Goal: Check status

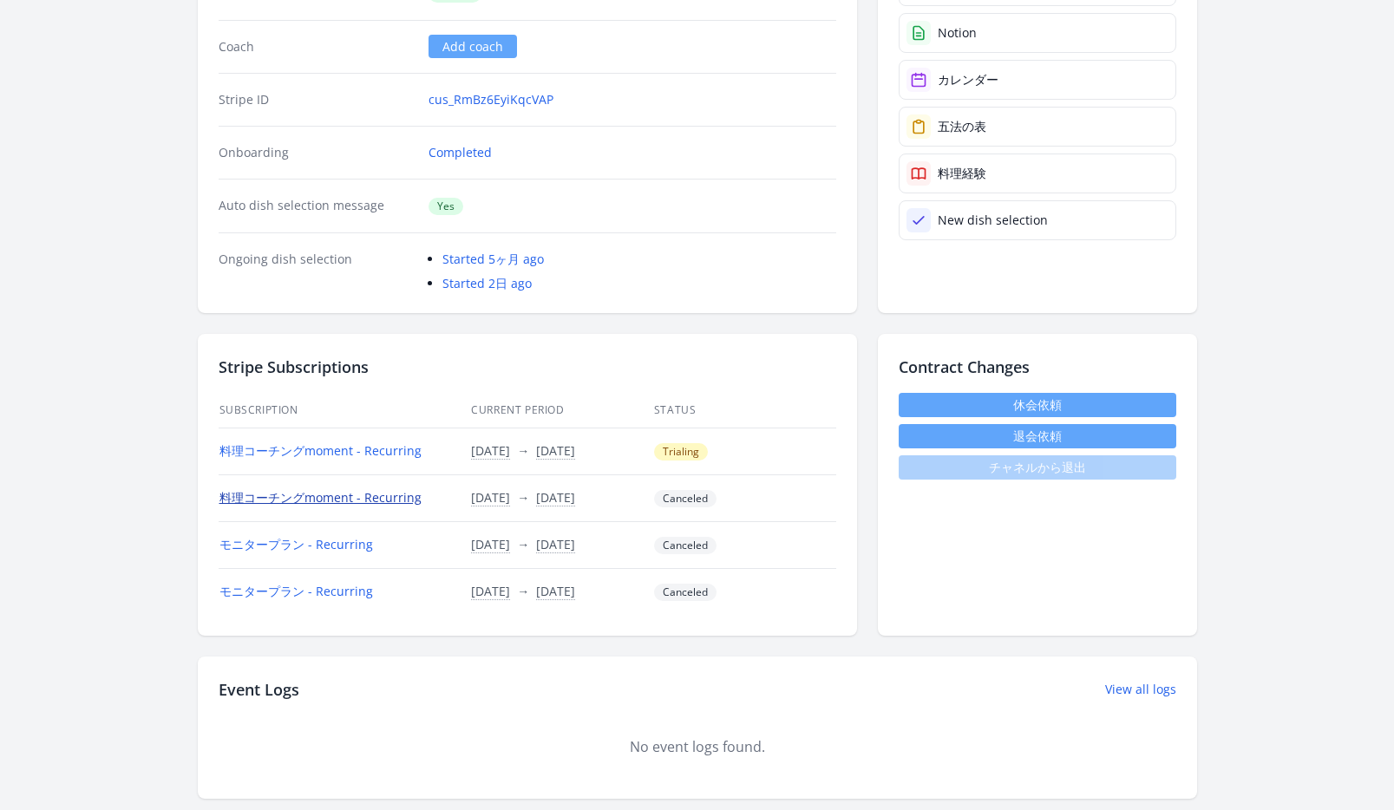
scroll to position [267, 0]
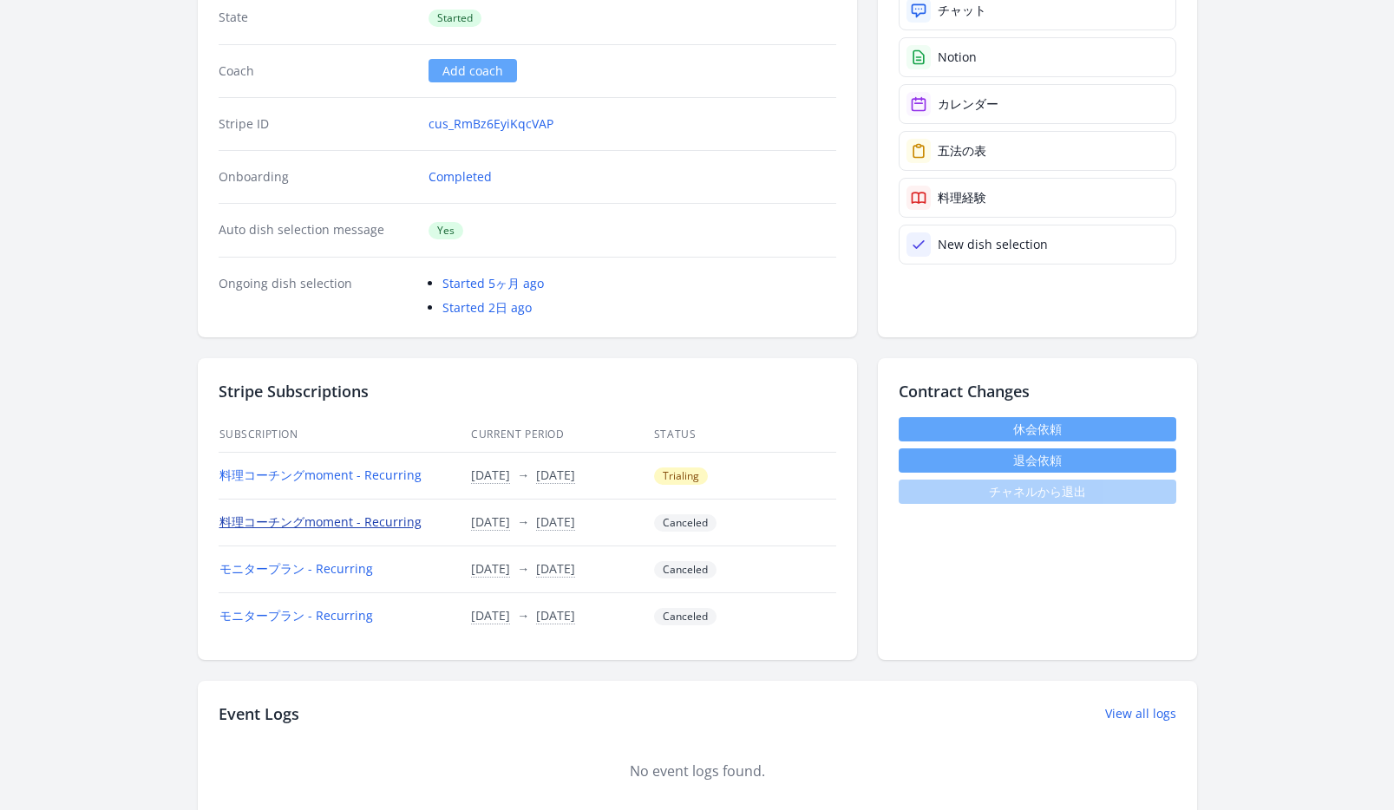
click at [339, 523] on link "料理コーチングmoment - Recurring" at bounding box center [320, 521] width 202 height 16
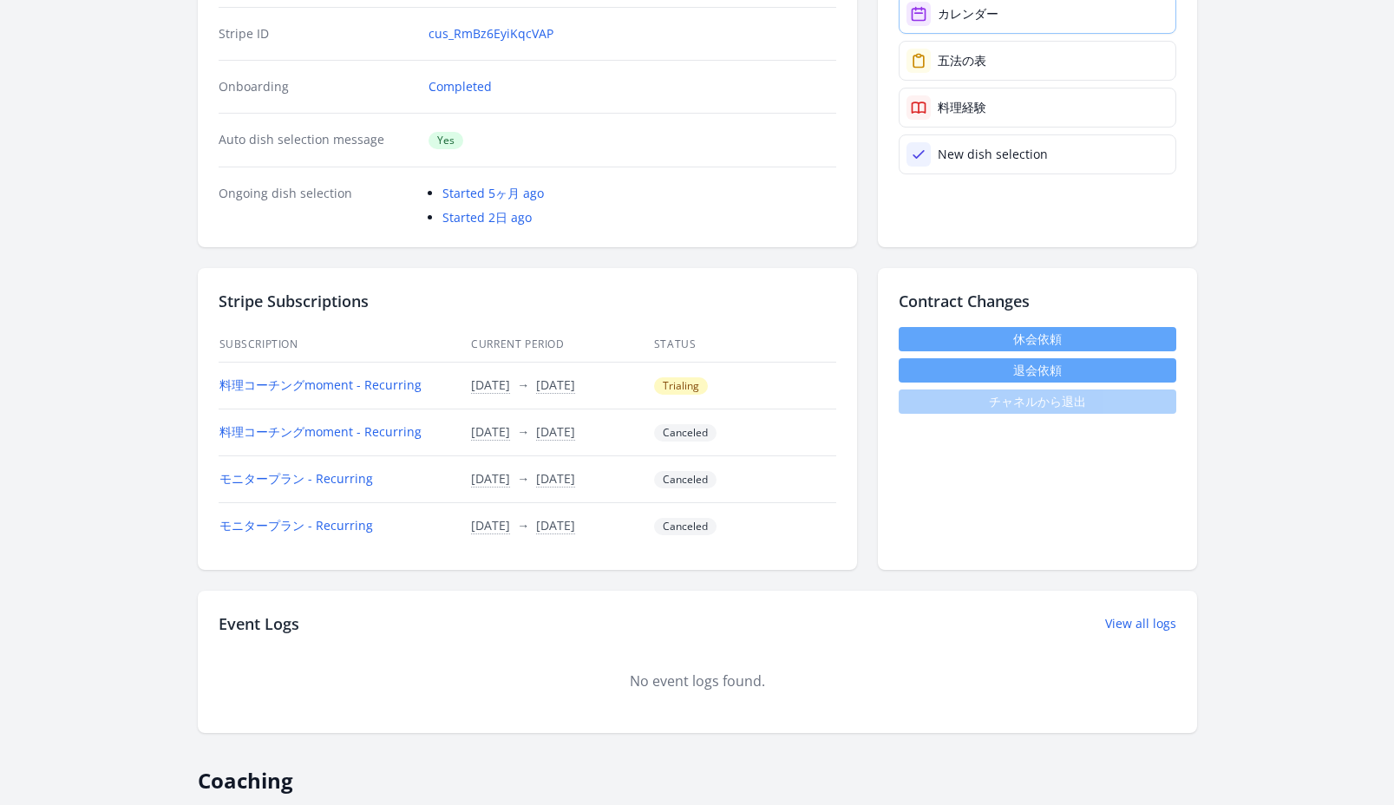
scroll to position [392, 0]
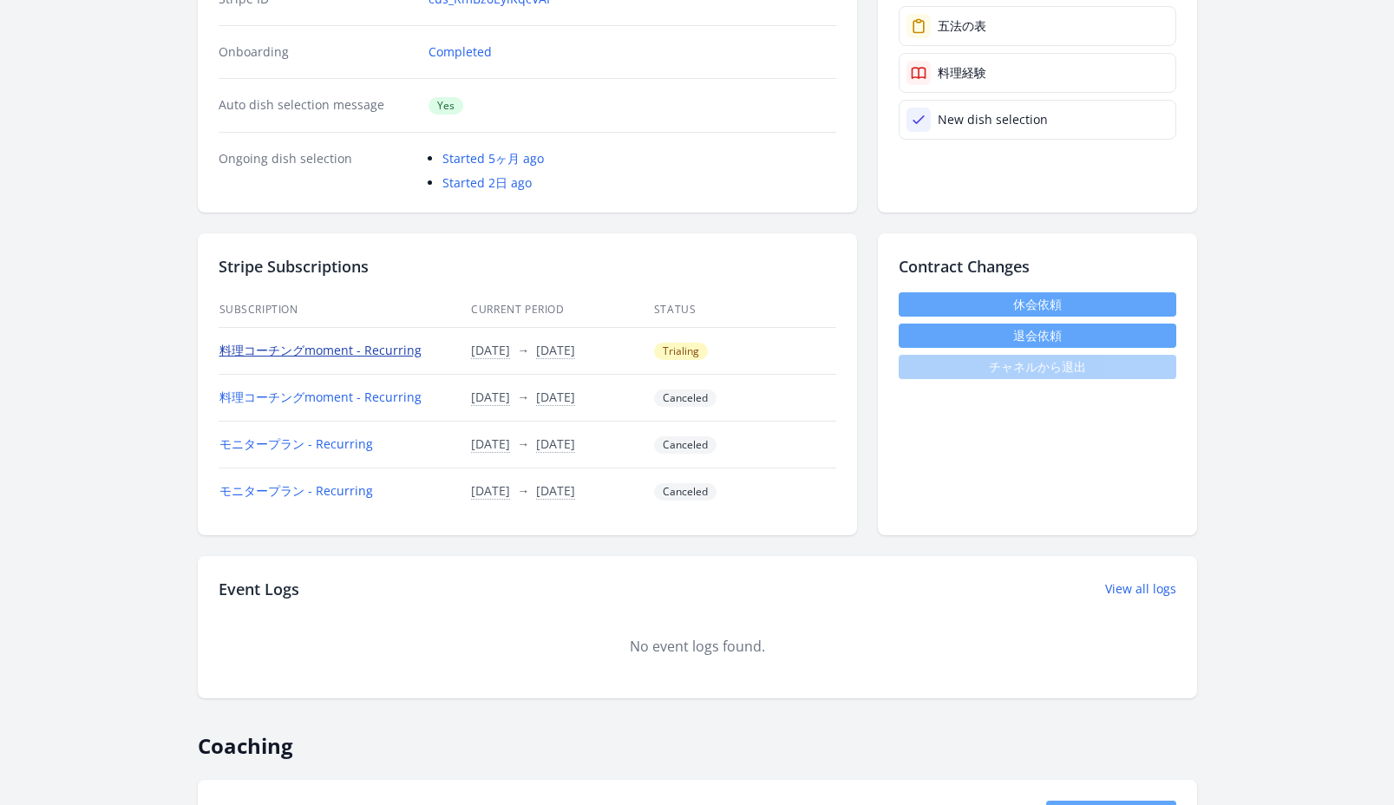
click at [396, 350] on link "料理コーチングmoment - Recurring" at bounding box center [320, 350] width 202 height 16
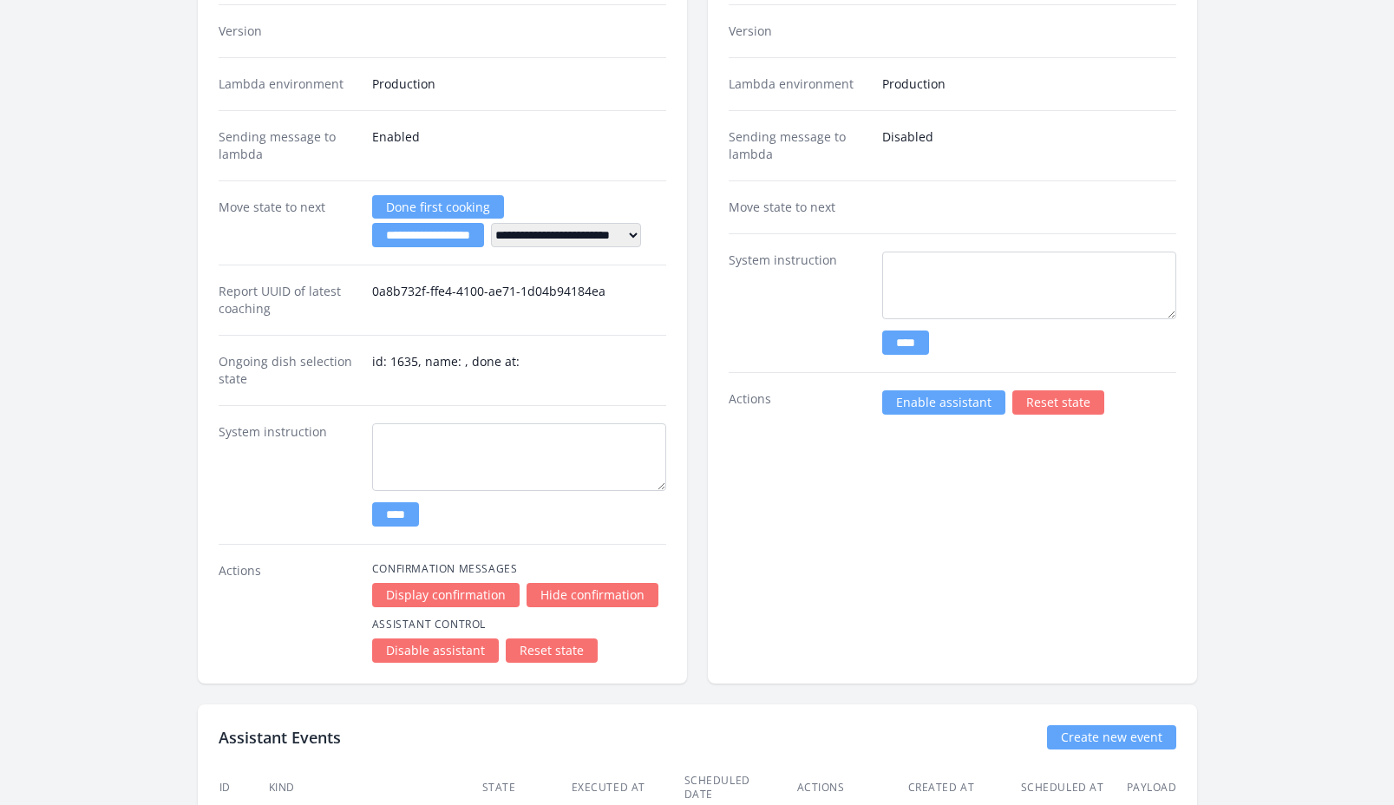
scroll to position [3475, 0]
